Goal: Task Accomplishment & Management: Manage account settings

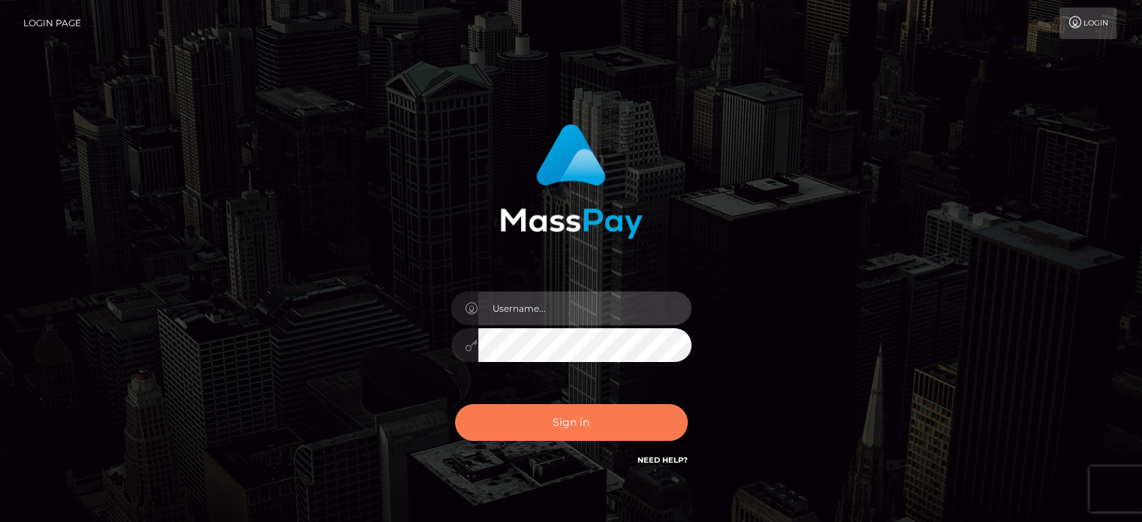
type input "kristy.ai"
click at [587, 424] on button "Sign in" at bounding box center [571, 422] width 233 height 37
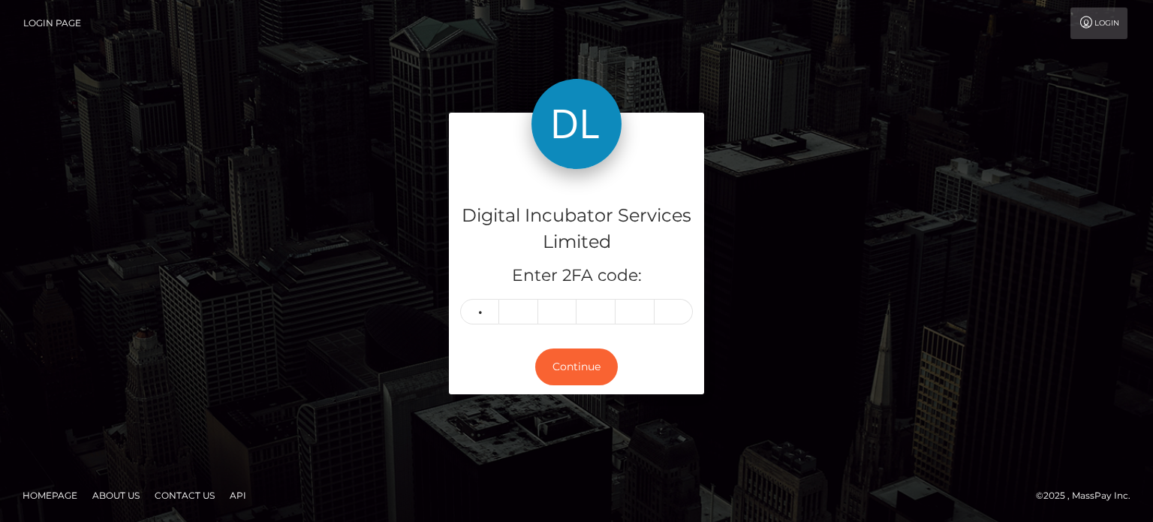
type input "9"
type input "8"
type input "0"
type input "4"
type input "8"
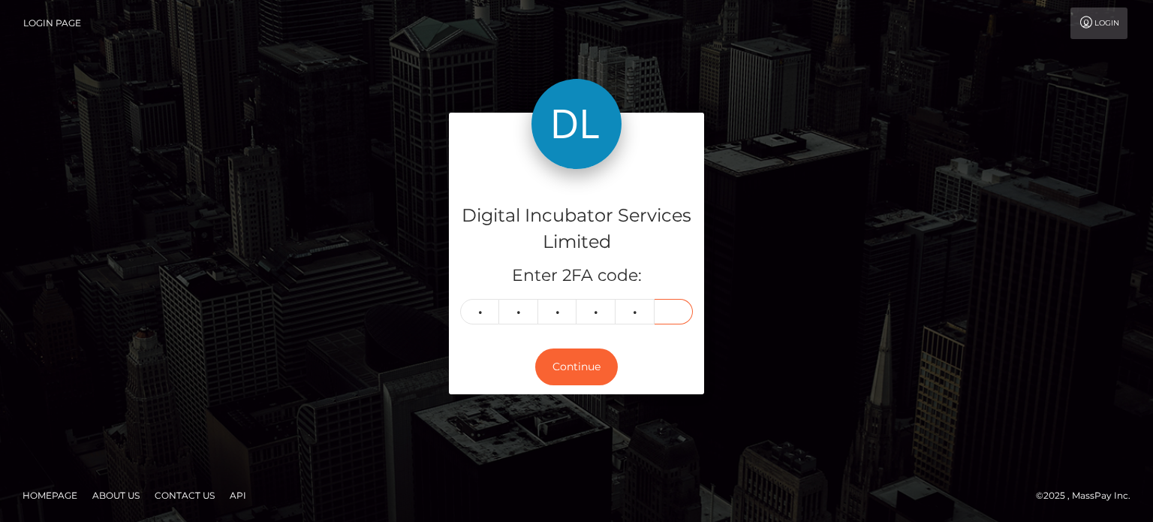
type input "6"
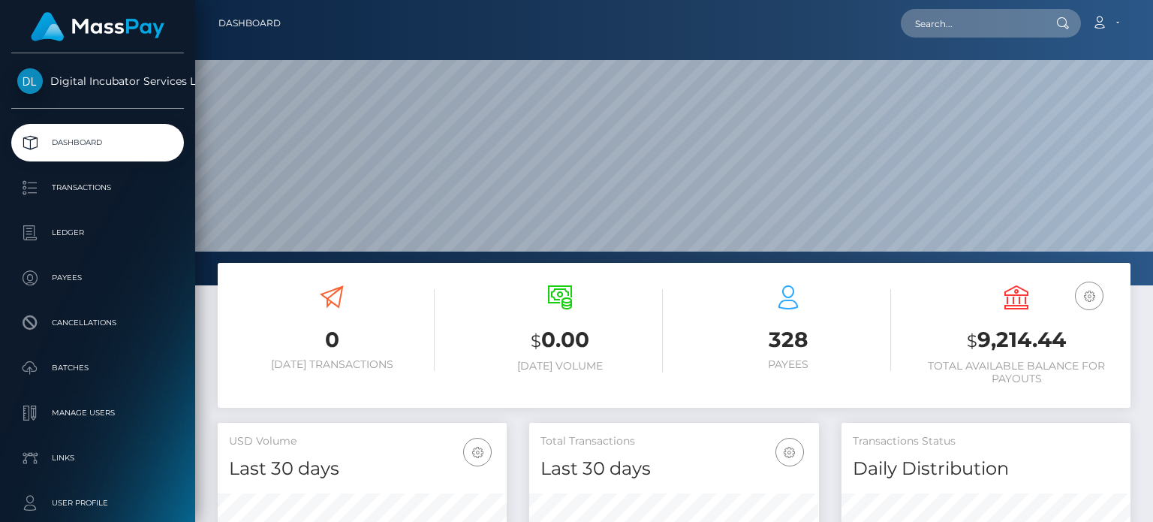
scroll to position [266, 288]
click at [993, 339] on h3 "$ 9,214.44" at bounding box center [1016, 340] width 206 height 31
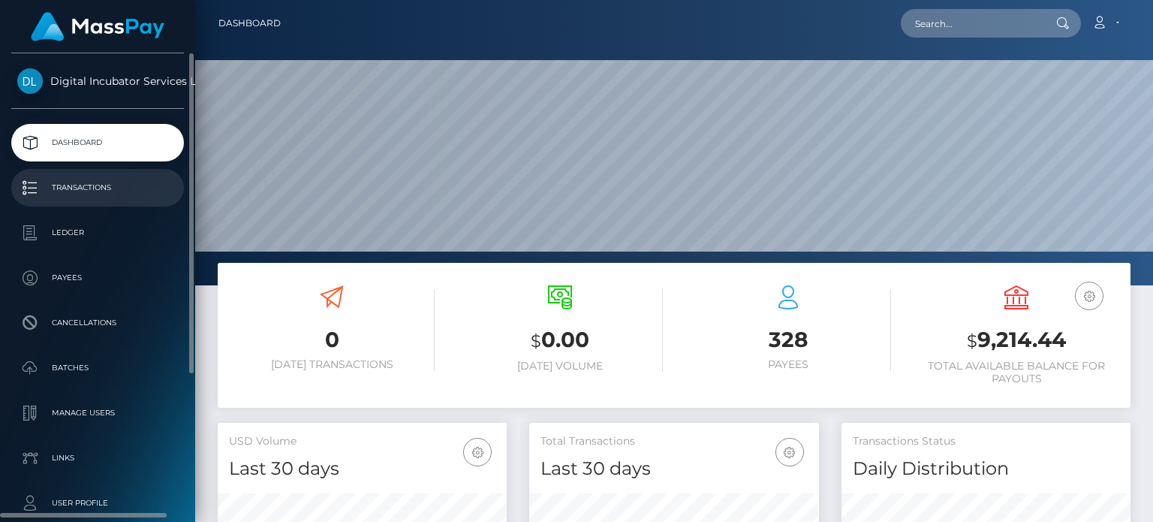
click at [111, 174] on link "Transactions" at bounding box center [97, 188] width 173 height 38
